Goal: Transaction & Acquisition: Purchase product/service

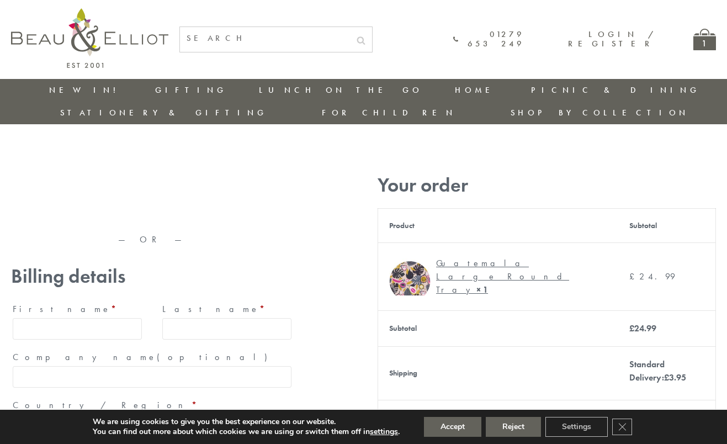
type input "[EMAIL_ADDRESS][DOMAIN_NAME]"
type input "[PERSON_NAME]"
type input "23, [GEOGRAPHIC_DATA], [GEOGRAPHIC_DATA]"
type input "[GEOGRAPHIC_DATA]"
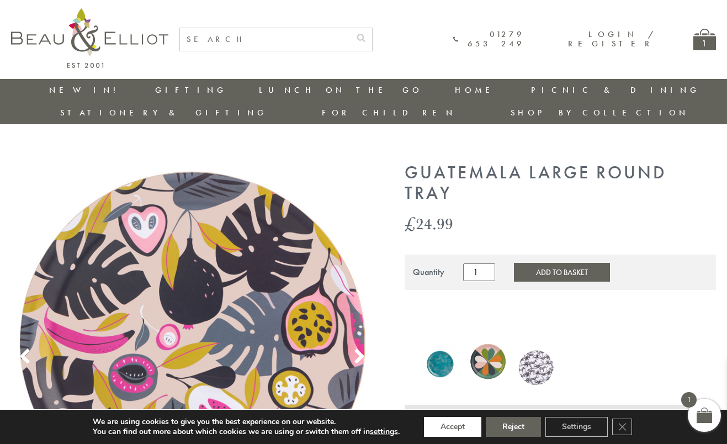
click at [453, 427] on button "Accept" at bounding box center [452, 427] width 57 height 20
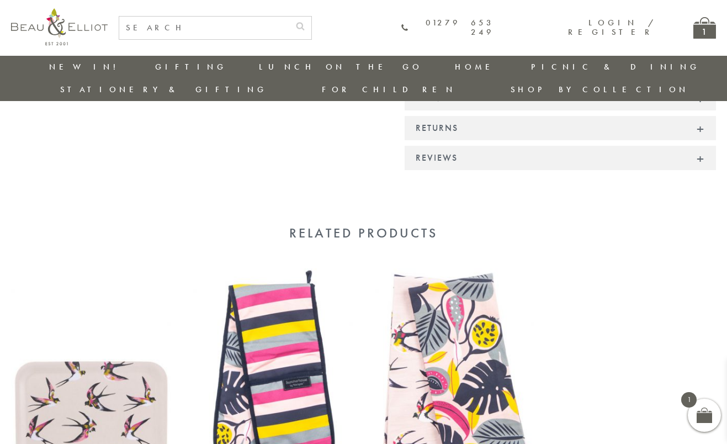
scroll to position [778, 0]
